Goal: Information Seeking & Learning: Learn about a topic

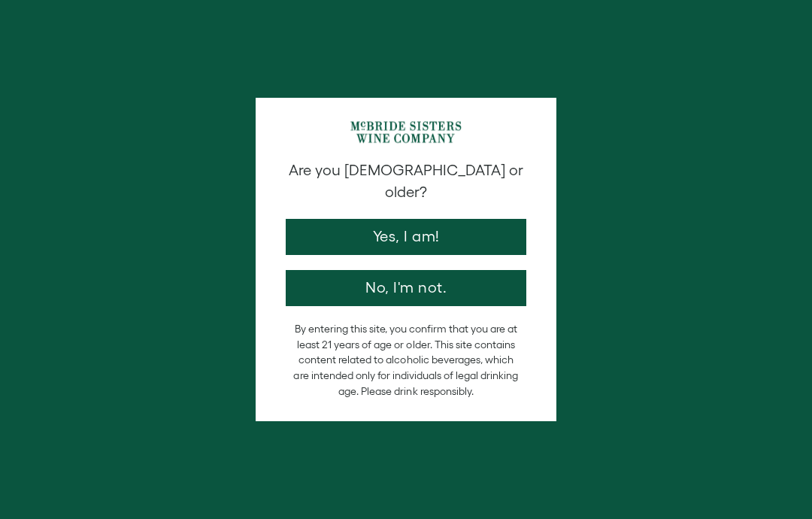
click at [493, 219] on button "Yes, I am!" at bounding box center [406, 237] width 241 height 36
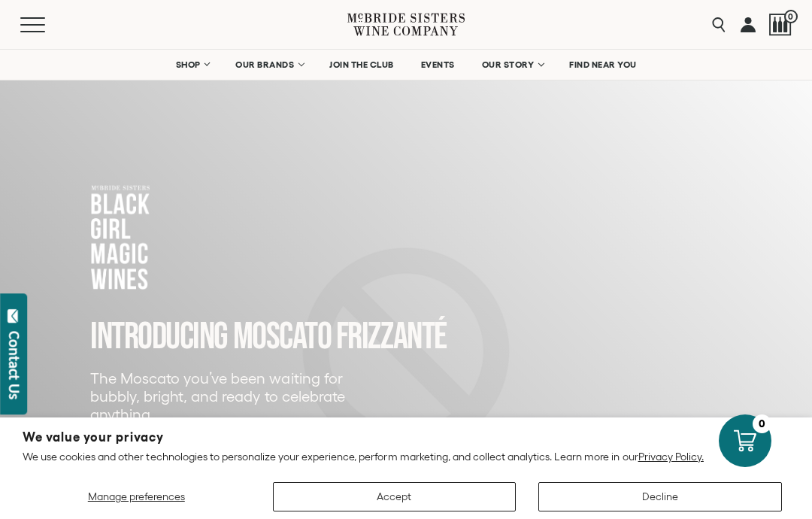
scroll to position [16, 0]
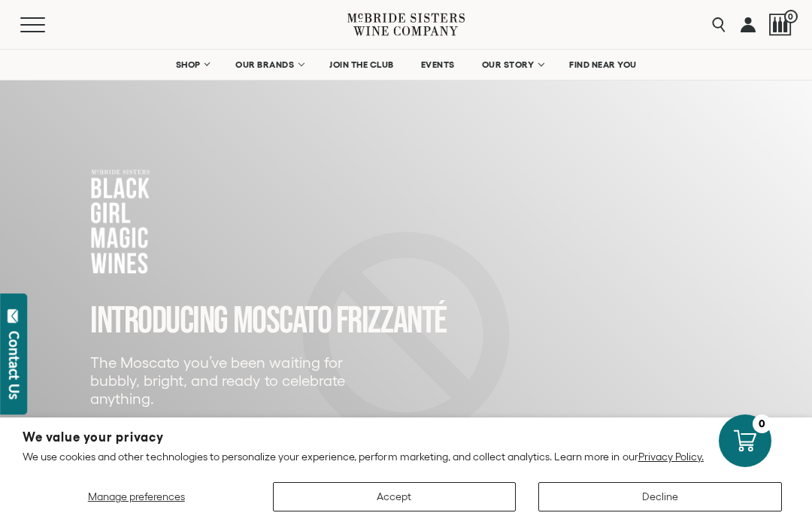
click at [353, 511] on button "Accept" at bounding box center [395, 496] width 244 height 29
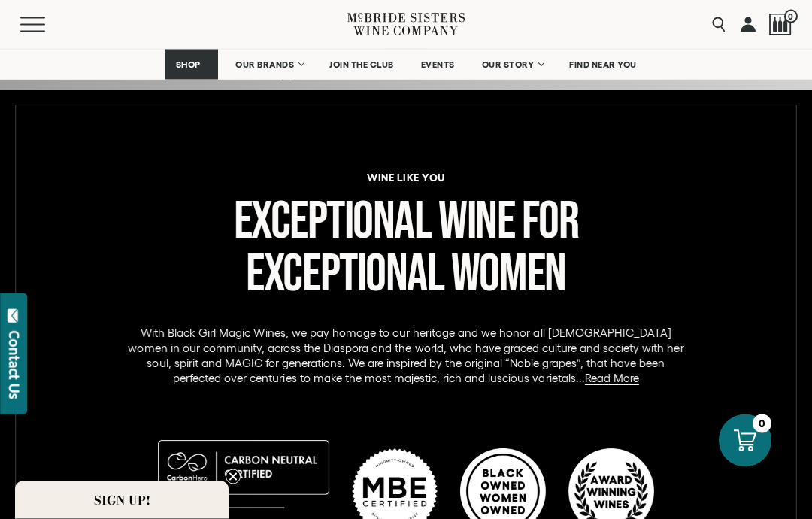
scroll to position [599, 0]
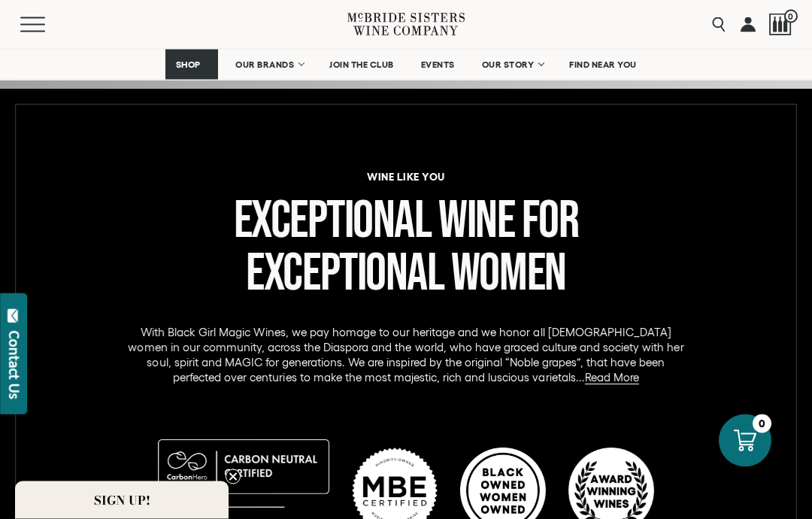
click at [119, 220] on h2 "Exceptional Wine for Exceptional Women" at bounding box center [406, 250] width 790 height 105
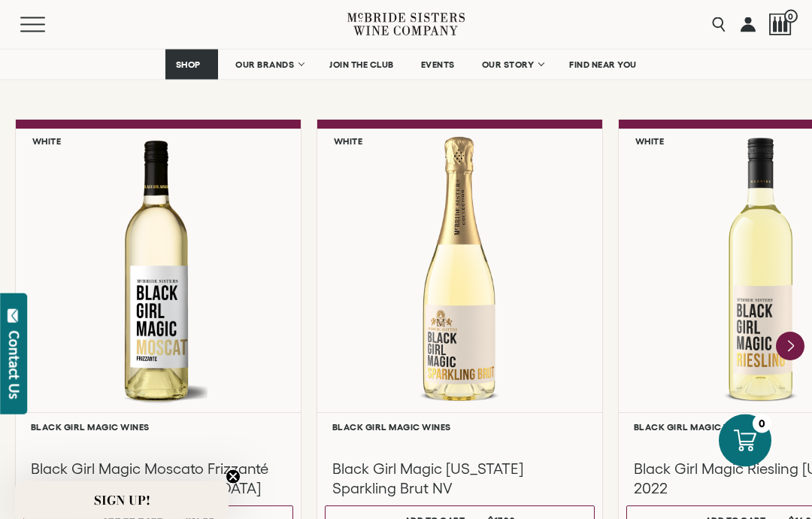
scroll to position [1283, 0]
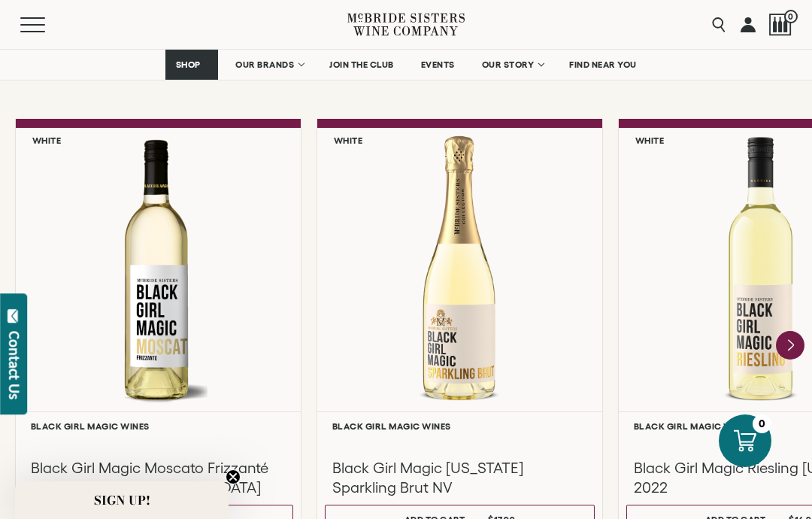
click at [89, 203] on div at bounding box center [158, 270] width 285 height 284
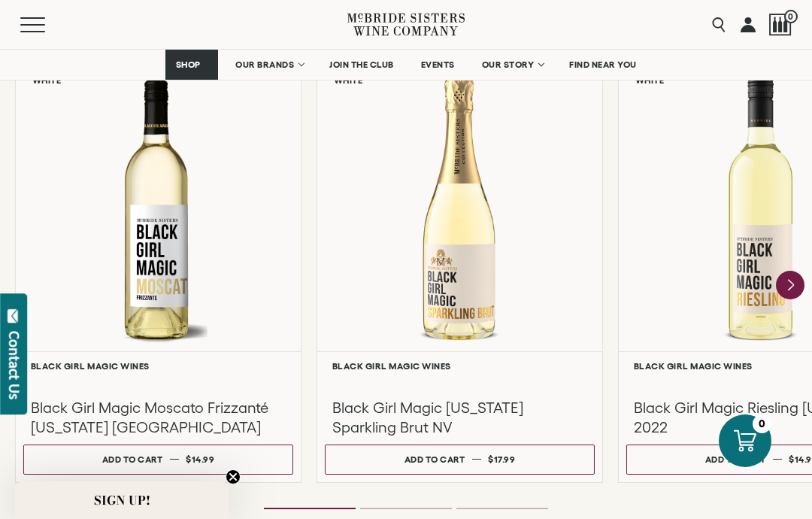
click at [802, 277] on icon "Next" at bounding box center [790, 285] width 29 height 29
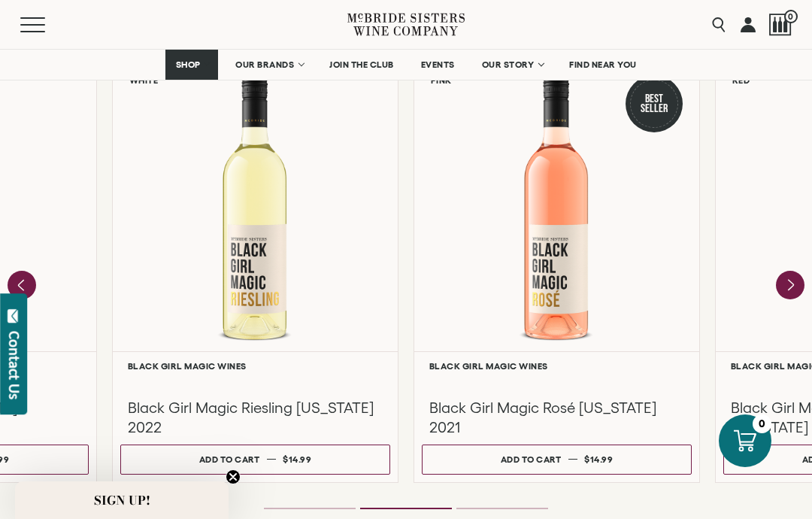
click at [798, 275] on icon "Next" at bounding box center [790, 285] width 29 height 29
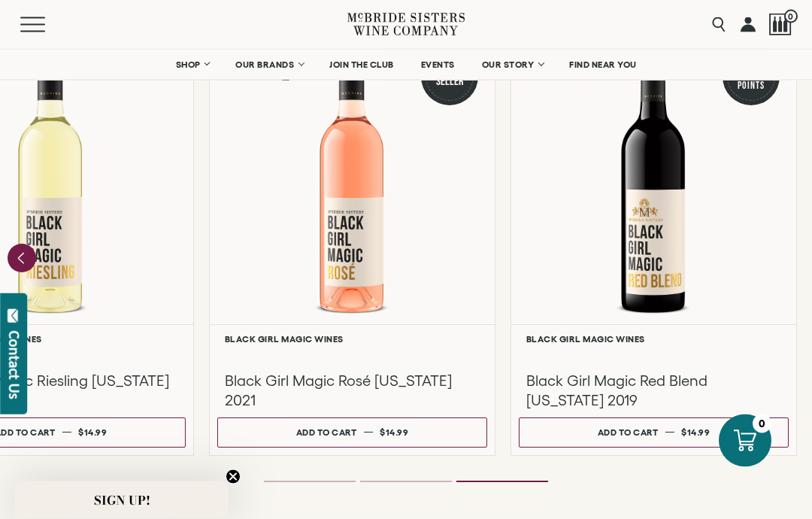
scroll to position [1370, 0]
click at [566, 378] on h3 "Black Girl Magic Red Blend [US_STATE] 2019" at bounding box center [653, 390] width 255 height 39
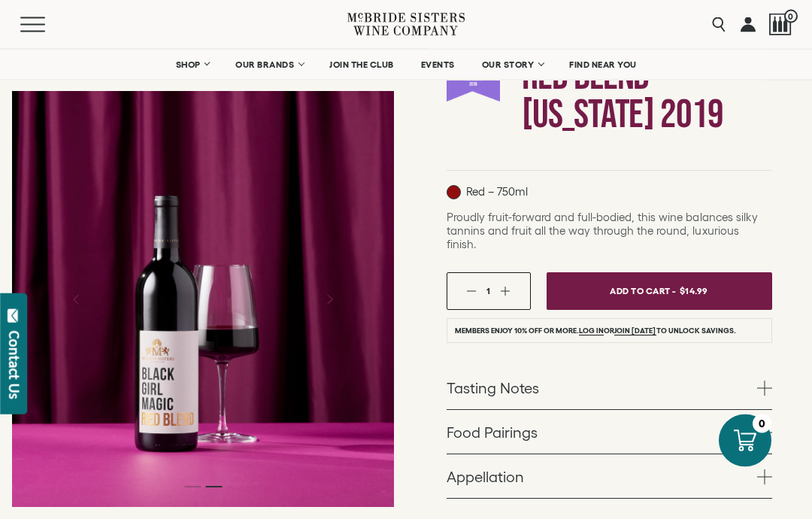
scroll to position [198, 0]
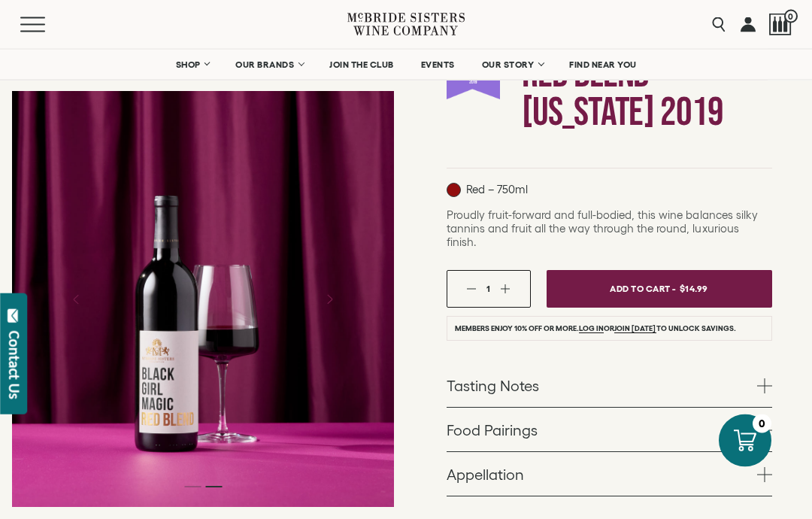
click at [527, 379] on link "Tasting Notes" at bounding box center [610, 386] width 326 height 44
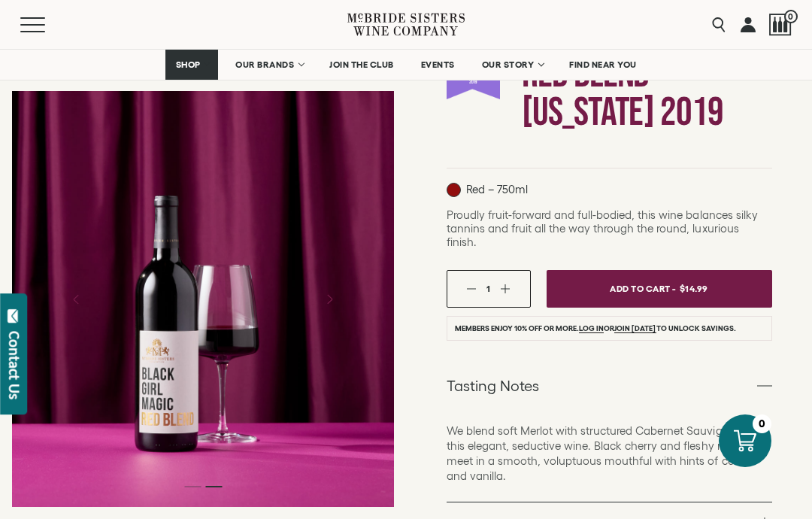
click at [493, 517] on link "Food Pairings" at bounding box center [610, 524] width 326 height 44
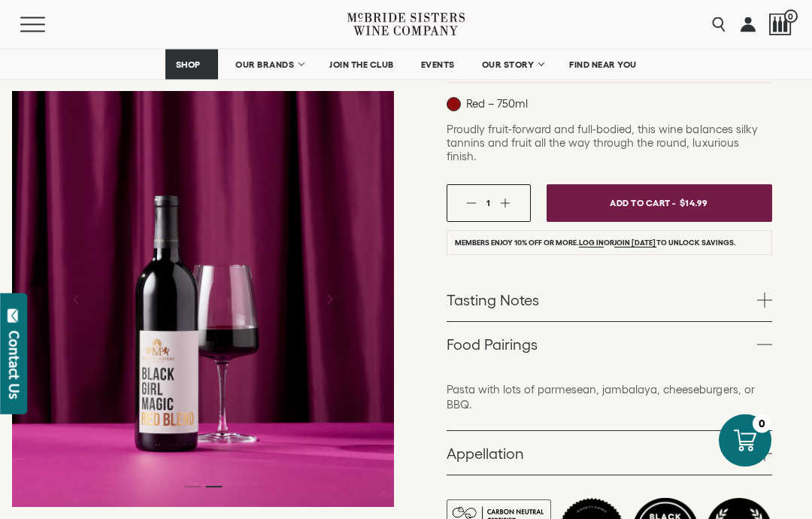
scroll to position [297, 0]
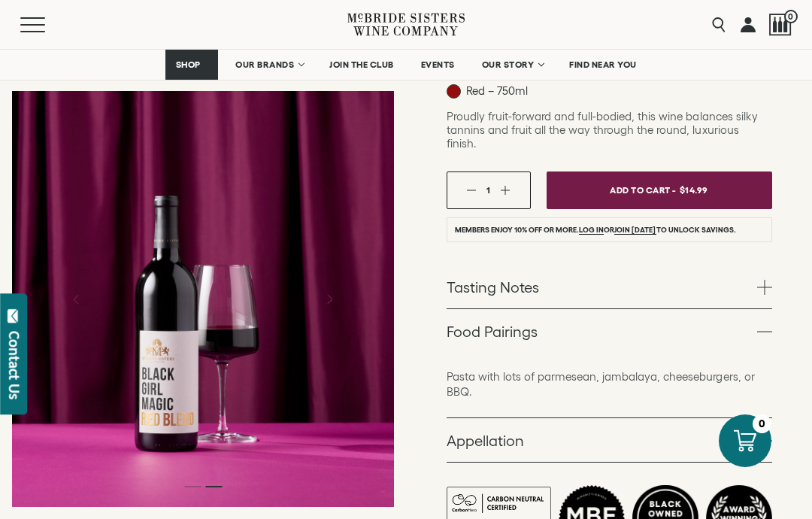
click at [532, 370] on p "Pasta with lots of parmesean, jambalaya, cheeseburgers, or BBQ." at bounding box center [610, 384] width 326 height 30
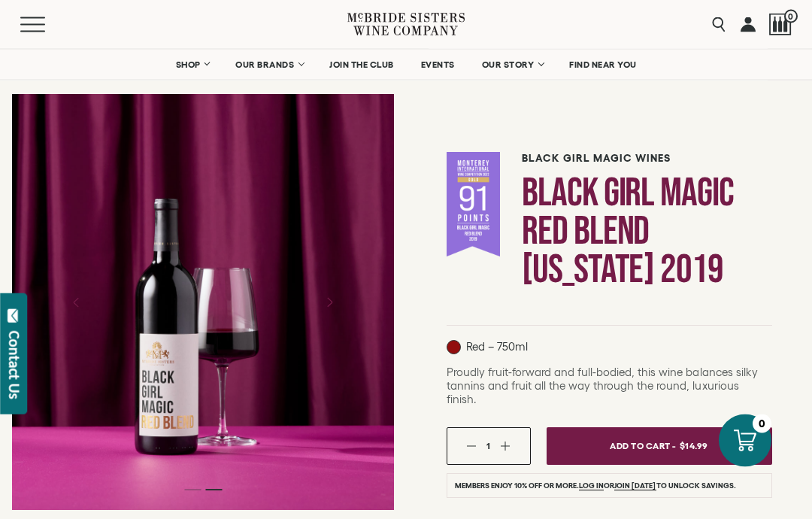
scroll to position [0, 0]
